Goal: Check status

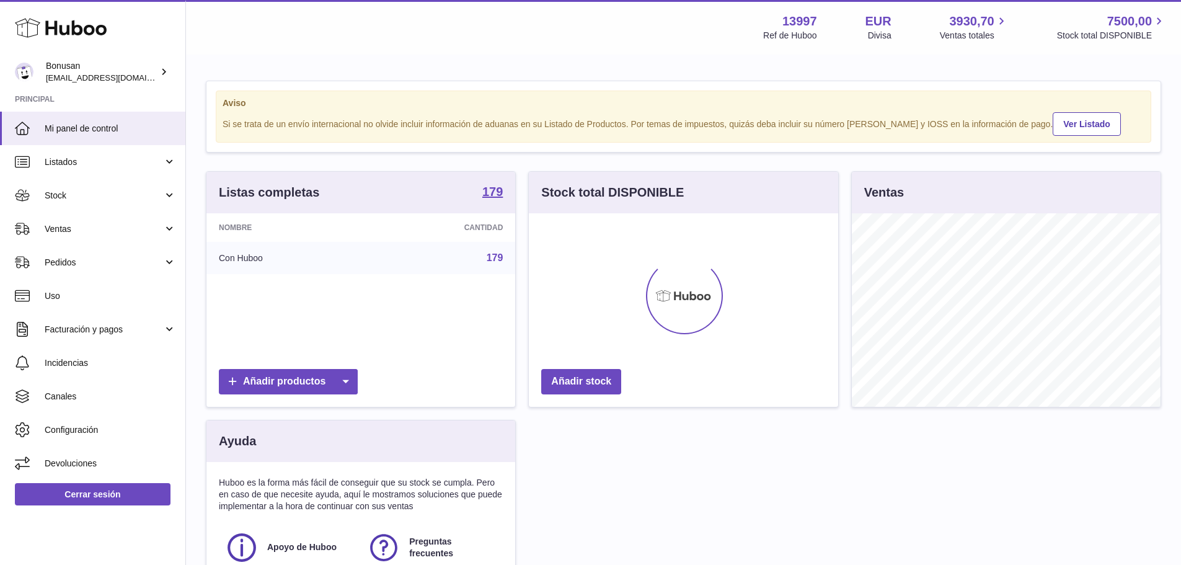
scroll to position [193, 309]
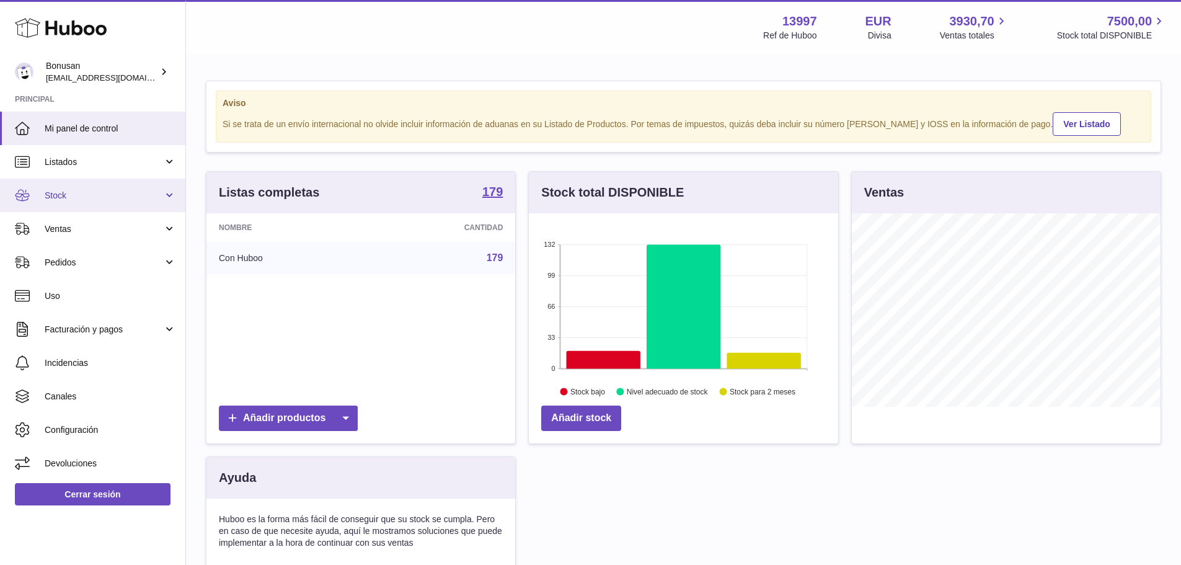
click at [69, 195] on span "Stock" at bounding box center [104, 196] width 118 height 12
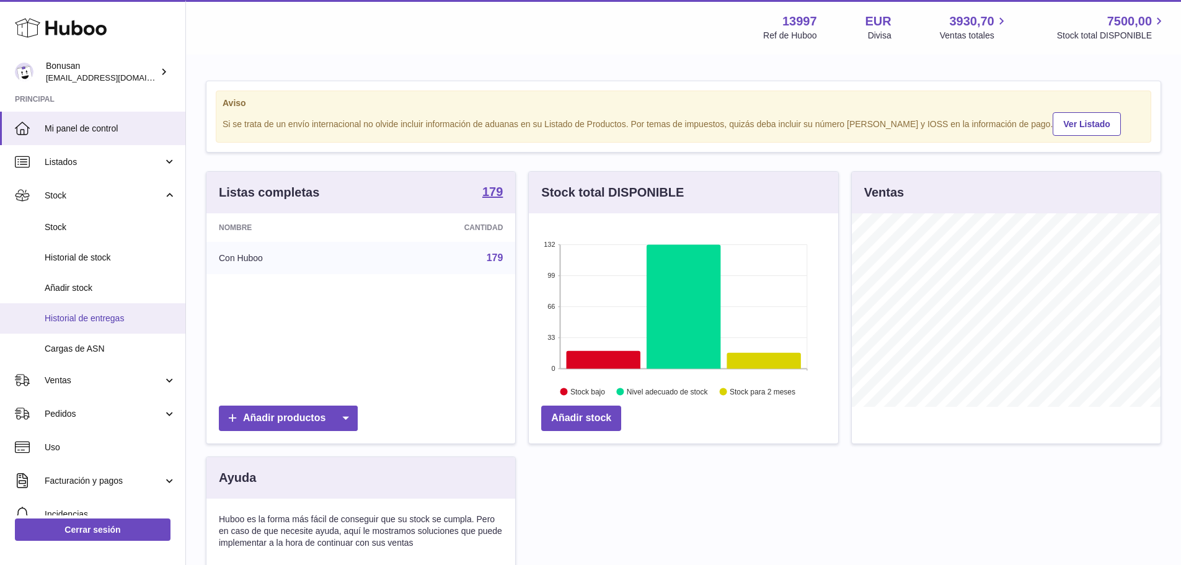
click at [104, 317] on span "Historial de entregas" at bounding box center [110, 319] width 131 height 12
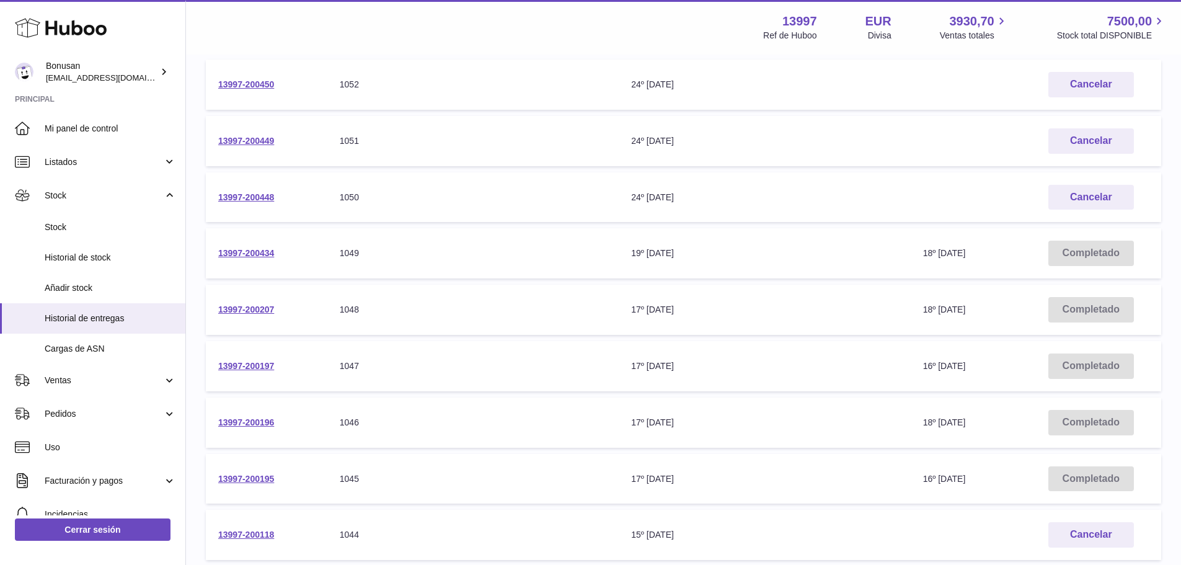
scroll to position [248, 0]
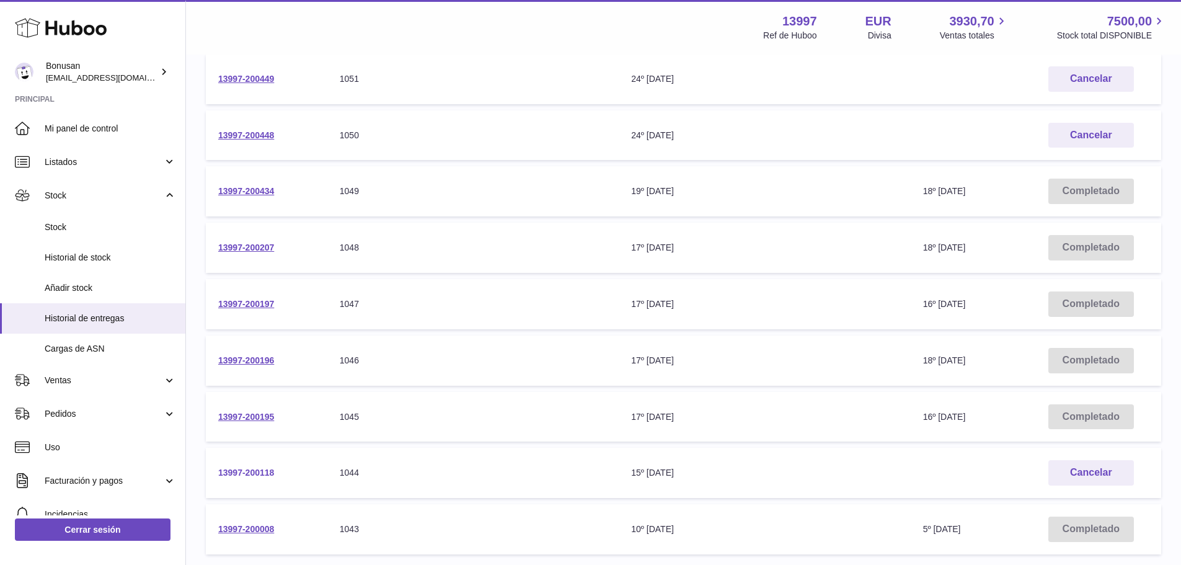
click at [246, 473] on link "13997-200118" at bounding box center [246, 473] width 56 height 10
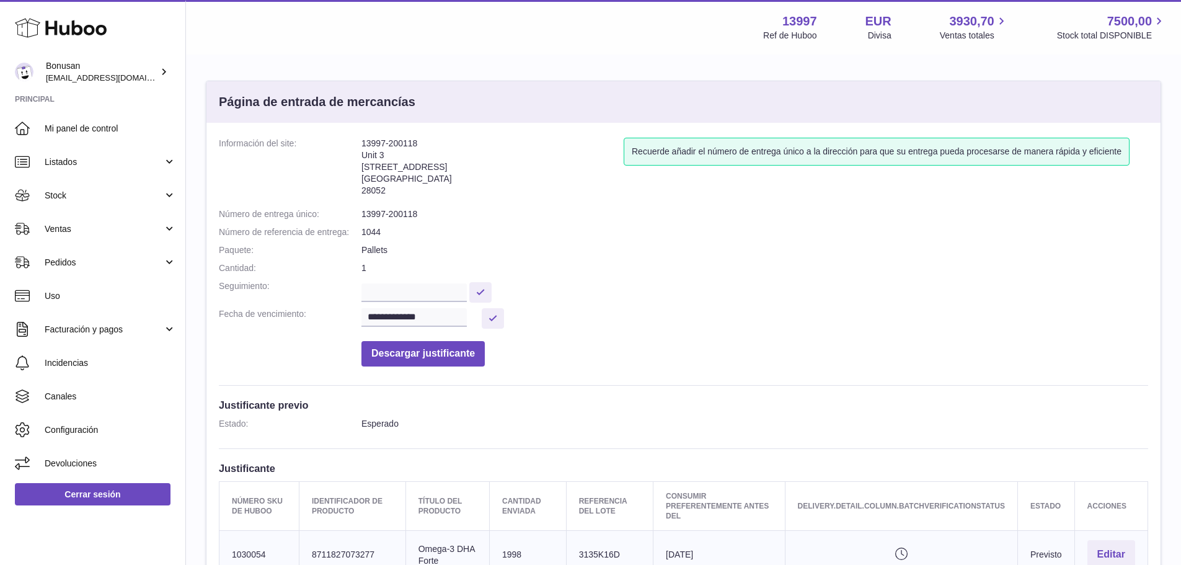
scroll to position [186, 0]
